Goal: Information Seeking & Learning: Learn about a topic

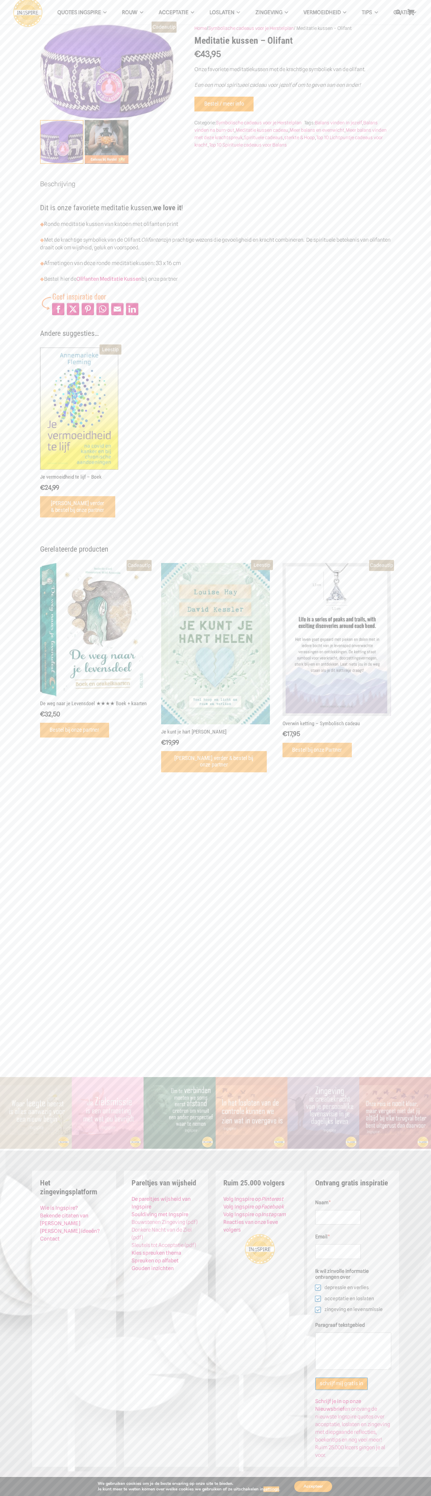
click at [50, 1239] on link "Contact" at bounding box center [50, 1239] width 20 height 6
click at [20, 0] on img "Ingspire - het zingevingsplatform met de mooiste spreuken en gouden inzichten o…" at bounding box center [27, 12] width 29 height 29
click at [411, 167] on section "Cadeautip Home / Symbolische cadeaus voor je Herstelplan / Meditatie kussen – O…" at bounding box center [215, 397] width 431 height 794
click at [329, 1496] on html "QUOTES INGSPIRE Inge’s Levenslessen Balans spreuken Acceptatie quotes Geduld qu…" at bounding box center [215, 748] width 431 height 1496
click at [3, 1223] on div "Het zingevingsplatform ingspire met de mooiste wijsheden over Loslaten Acceptat…" at bounding box center [215, 1311] width 431 height 321
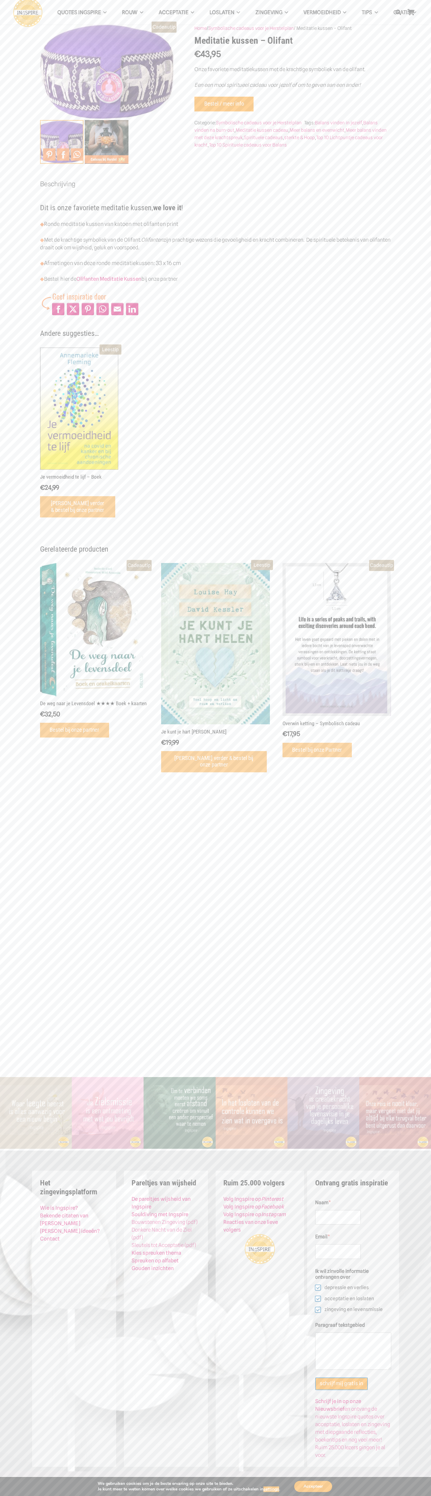
click at [62, 142] on img at bounding box center [62, 142] width 44 height 44
click at [340, 123] on link "Balans vinden in jezelf" at bounding box center [338, 123] width 47 height 6
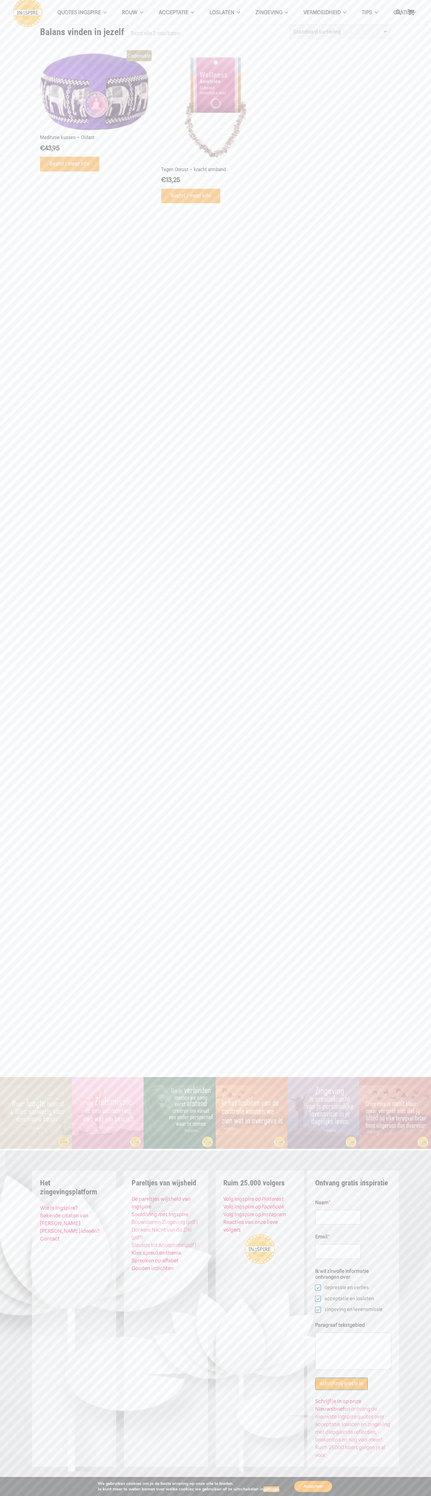
click at [94, 128] on img at bounding box center [94, 91] width 109 height 77
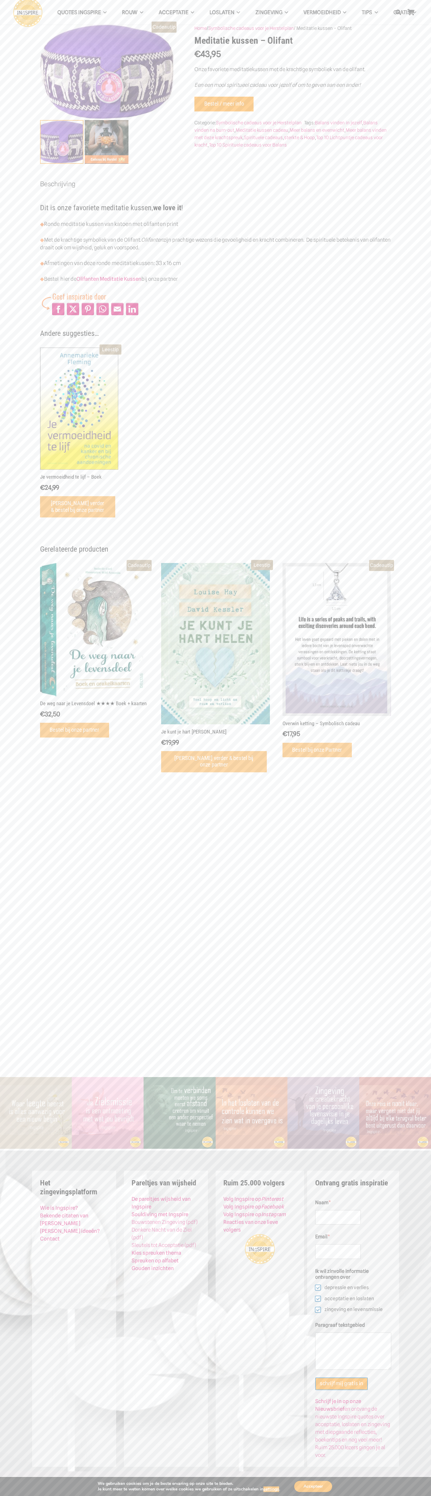
click at [58, 184] on link "Beschrijving" at bounding box center [57, 184] width 35 height 8
click at [216, 244] on p "◆ Met de krachtige symboliek van de Olifant. Olifanten zijn prachtige wezens di…" at bounding box center [215, 243] width 351 height 15
click at [46, 14] on div "QUOTES INGSPIRE Inge’s Levenslessen Balans spreuken Acceptatie quotes Geduld qu…" at bounding box center [202, 12] width 379 height 29
click at [403, 1446] on div "Het zingevingsplatform ingspire met de mooiste wijsheden over Loslaten Acceptat…" at bounding box center [215, 1311] width 431 height 321
click at [113, 1496] on html "QUOTES INGSPIRE Inge’s Levenslessen Balans spreuken Acceptatie quotes Geduld qu…" at bounding box center [215, 748] width 431 height 1496
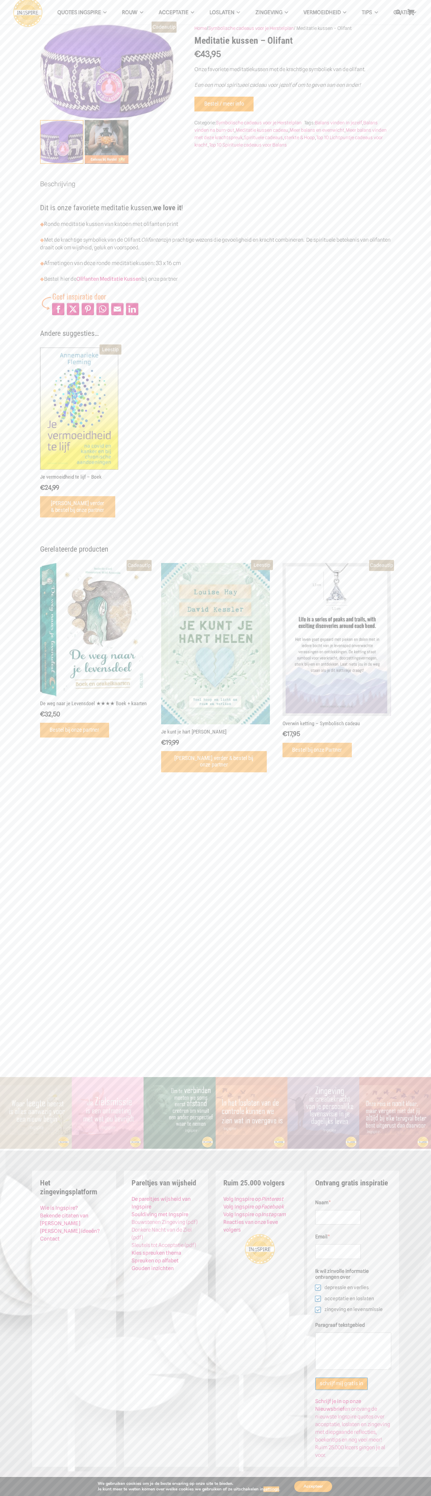
click at [22, 480] on section "Cadeautip Home / Symbolische cadeaus voor je Herstelplan / Meditatie kussen – O…" at bounding box center [215, 397] width 431 height 794
click at [62, 142] on img at bounding box center [62, 142] width 44 height 44
click at [264, 137] on link "Spirituele cadeaus" at bounding box center [263, 138] width 39 height 6
